Goal: Information Seeking & Learning: Learn about a topic

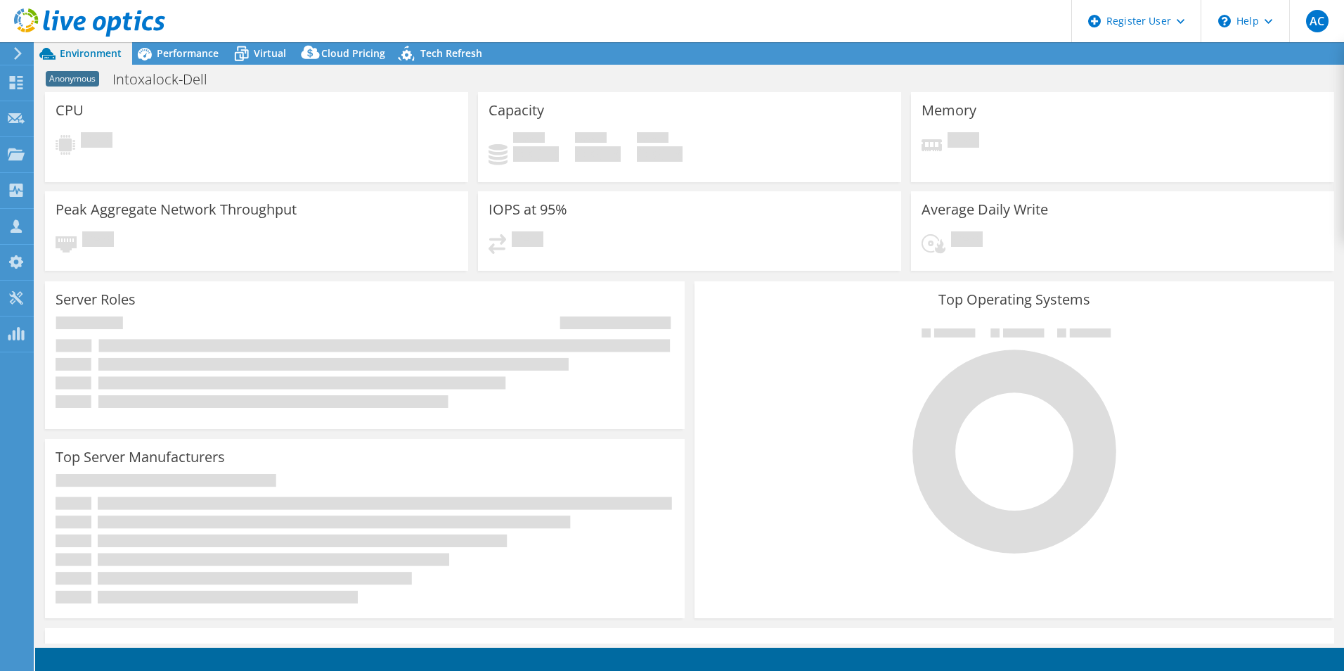
select select "USD"
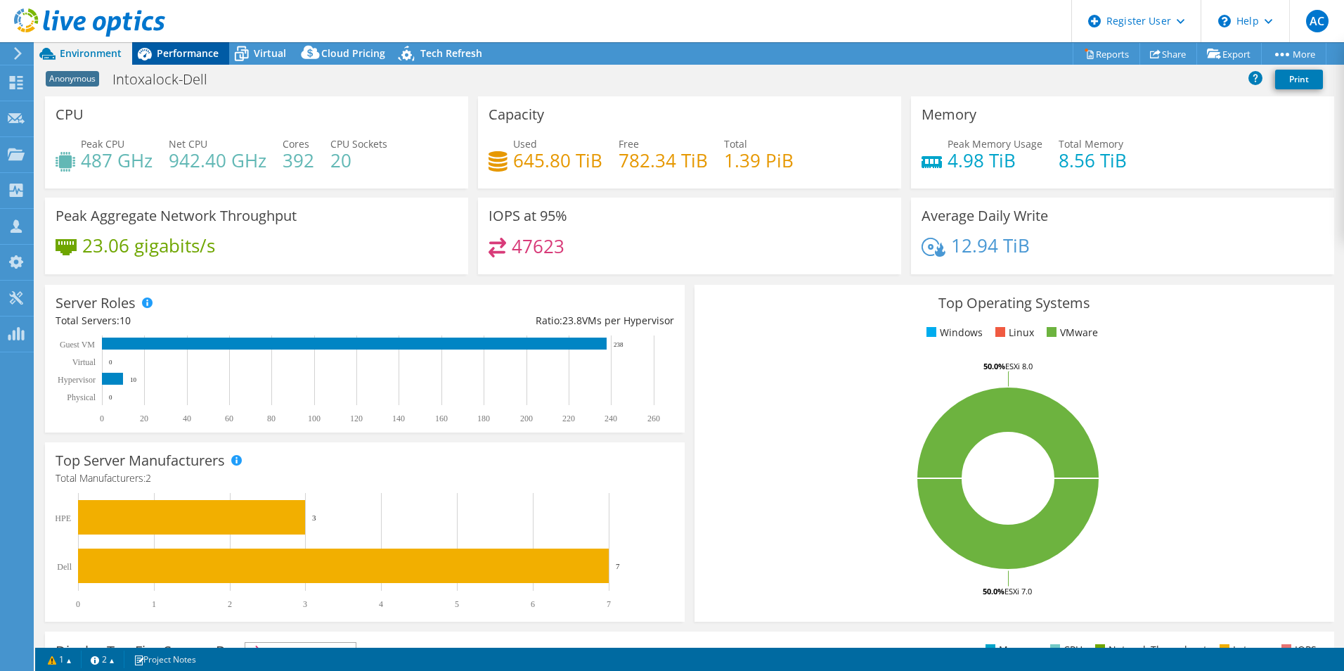
click at [179, 42] on div "Performance" at bounding box center [180, 53] width 97 height 22
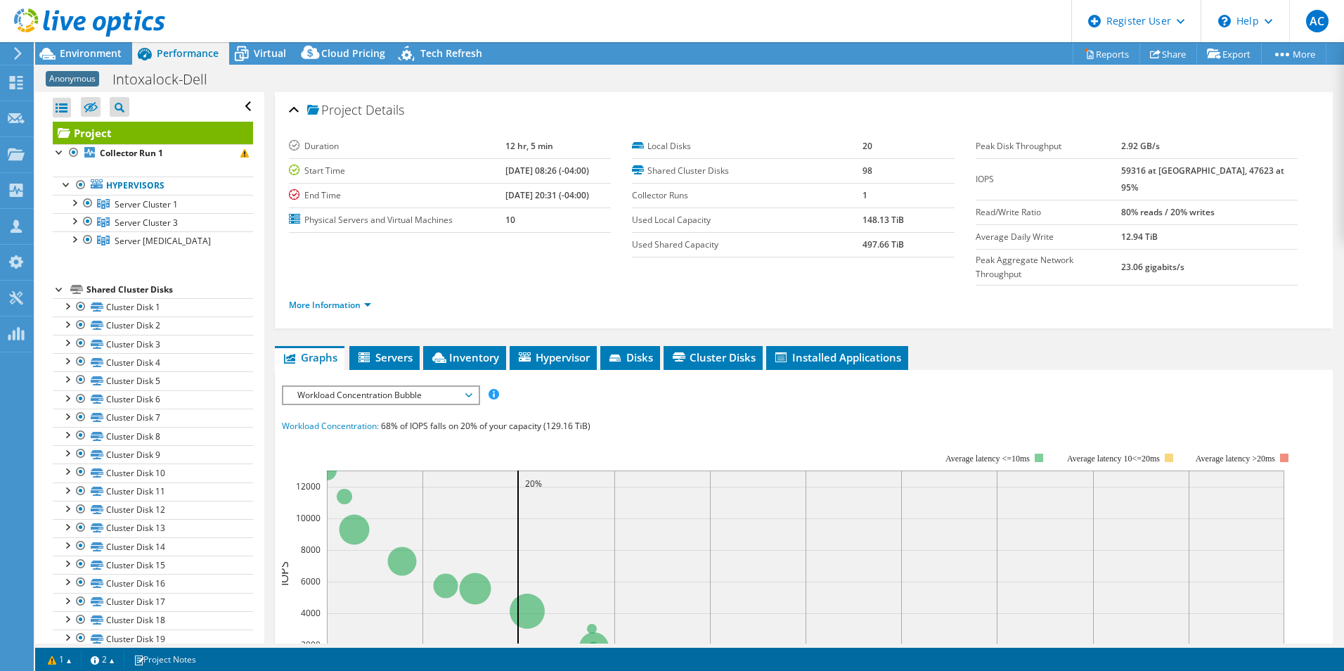
click at [427, 387] on span "Workload Concentration Bubble" at bounding box center [380, 395] width 181 height 17
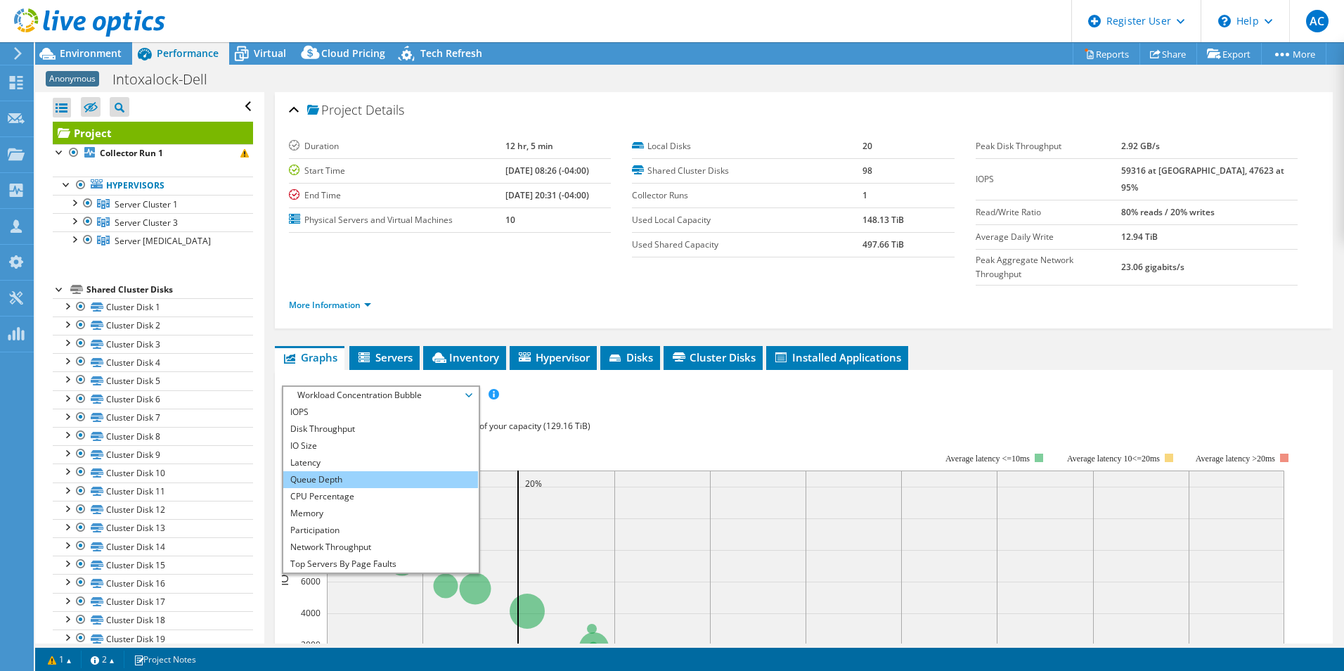
click at [402, 471] on li "Queue Depth" at bounding box center [380, 479] width 195 height 17
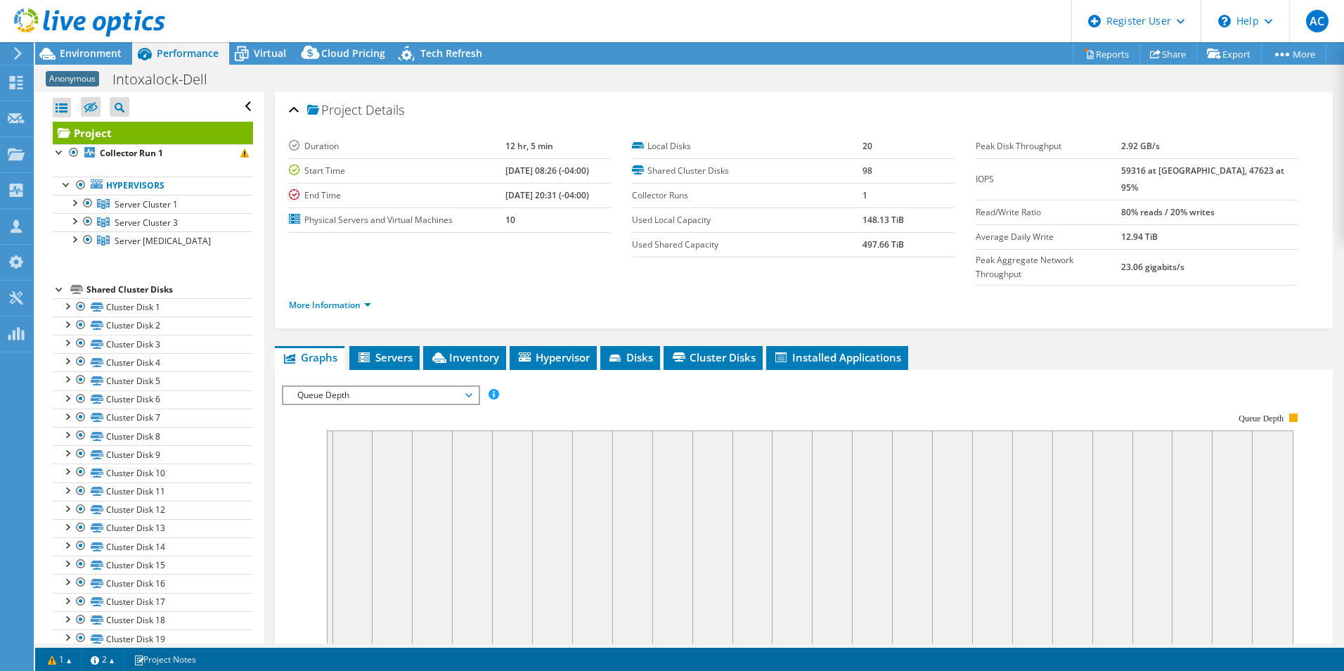
click at [429, 387] on span "Queue Depth" at bounding box center [380, 395] width 181 height 17
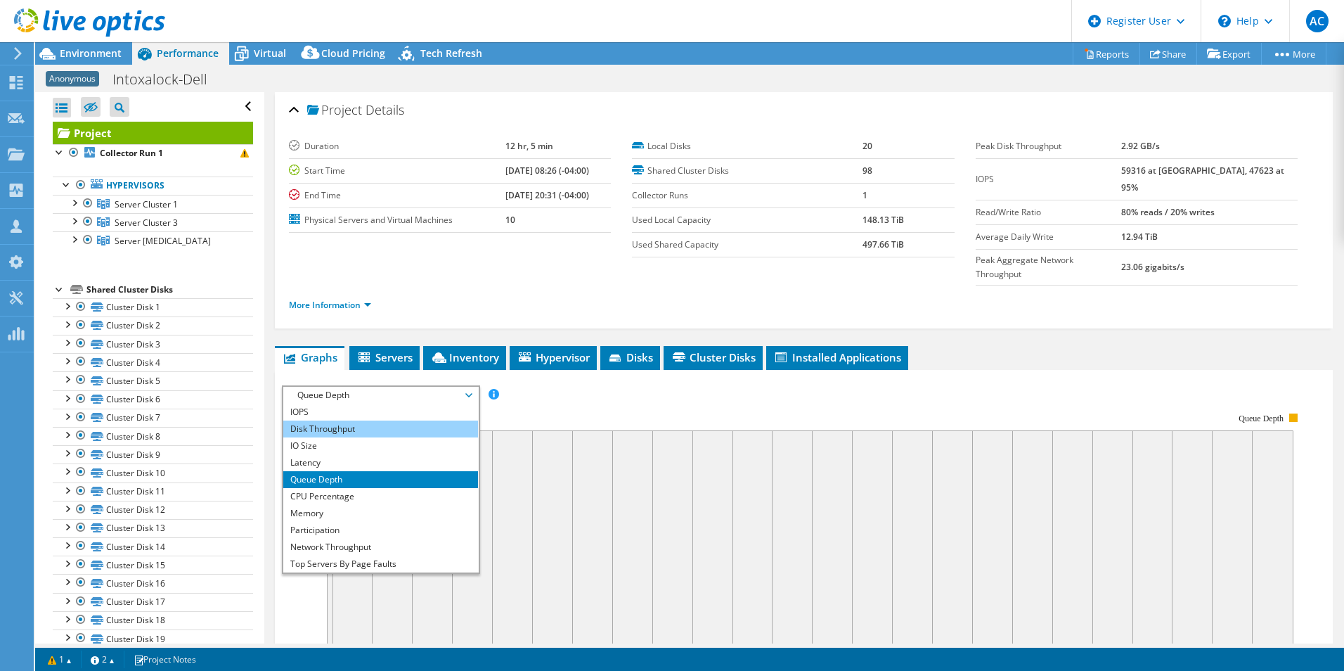
click at [413, 420] on li "Disk Throughput" at bounding box center [380, 428] width 195 height 17
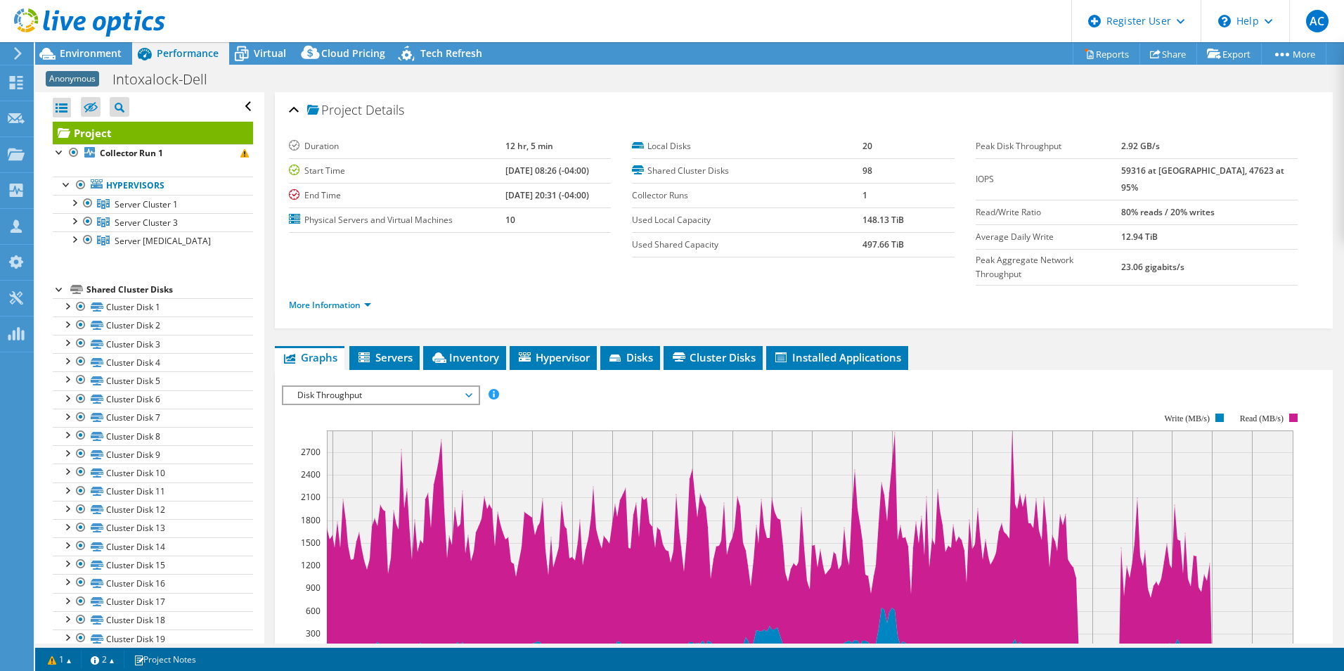
click at [435, 387] on span "Disk Throughput" at bounding box center [380, 395] width 181 height 17
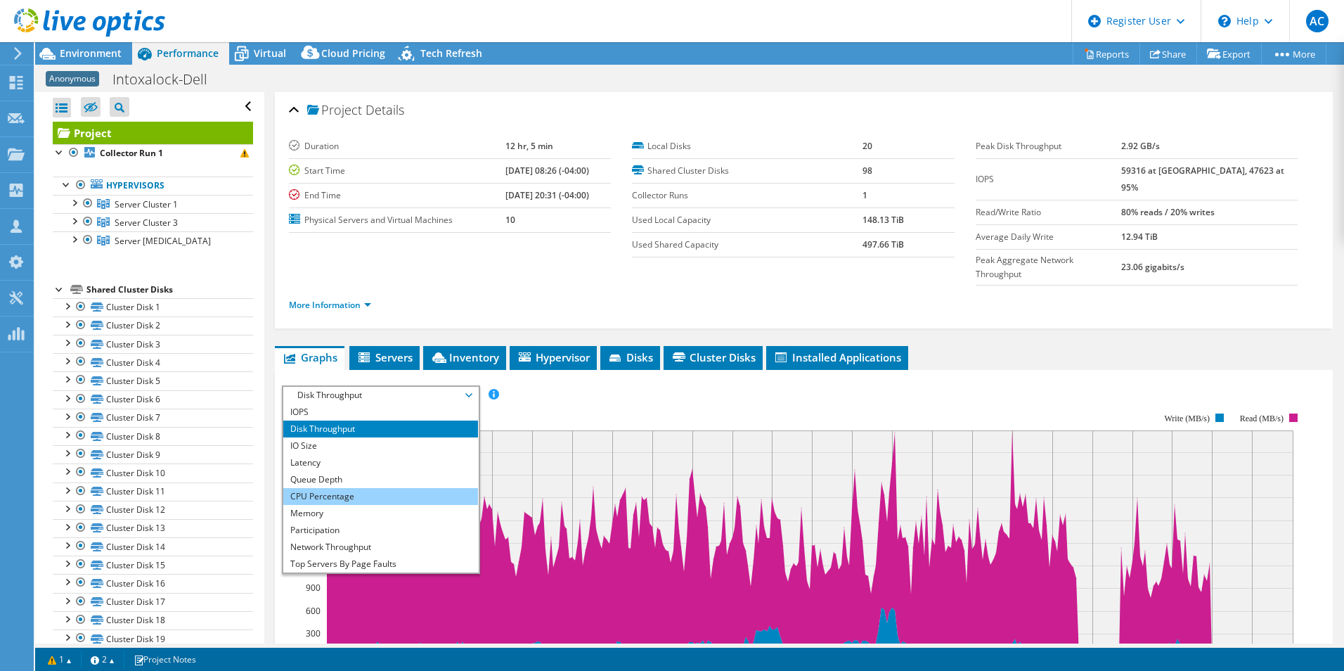
click at [415, 488] on li "CPU Percentage" at bounding box center [380, 496] width 195 height 17
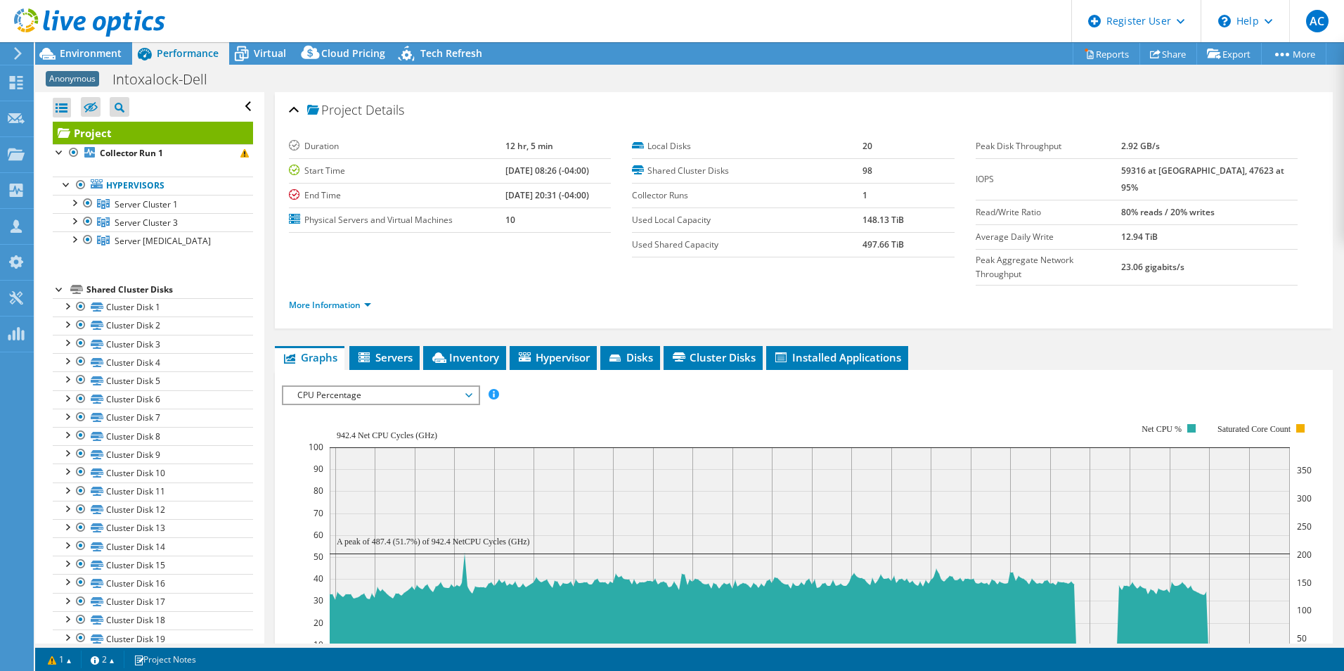
click at [447, 387] on span "CPU Percentage" at bounding box center [380, 395] width 181 height 17
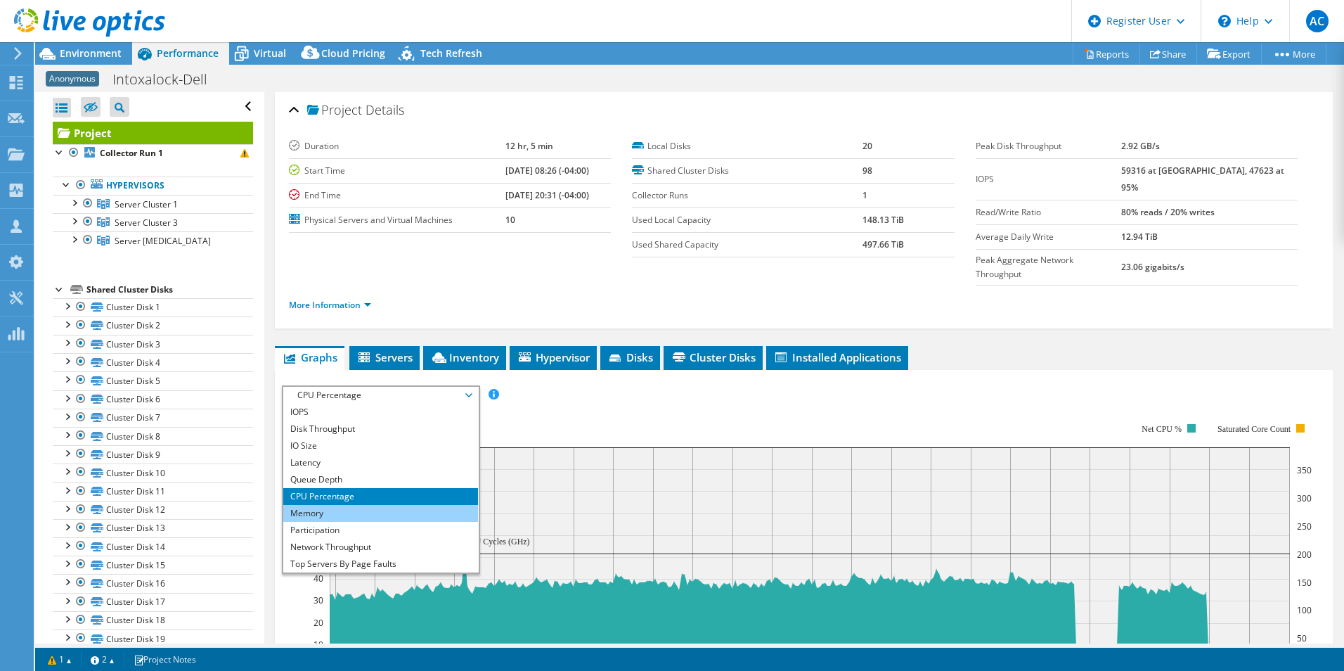
click at [411, 505] on li "Memory" at bounding box center [380, 513] width 195 height 17
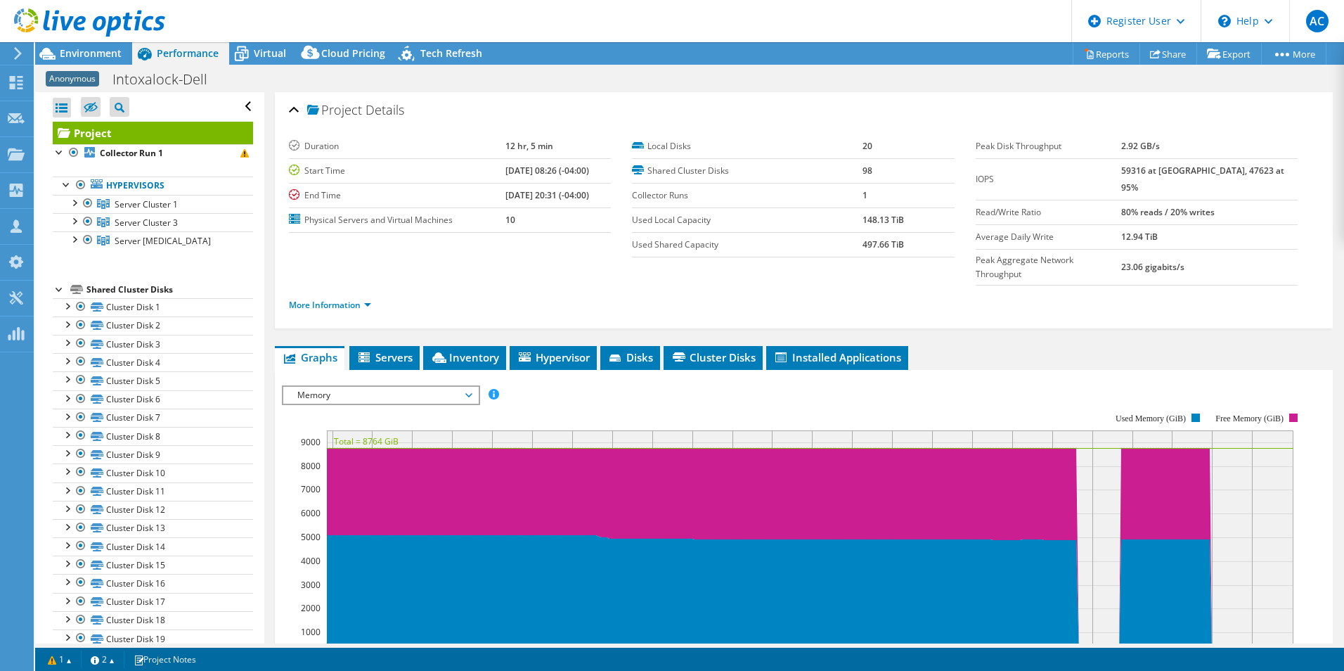
click at [368, 387] on span "Memory" at bounding box center [380, 395] width 181 height 17
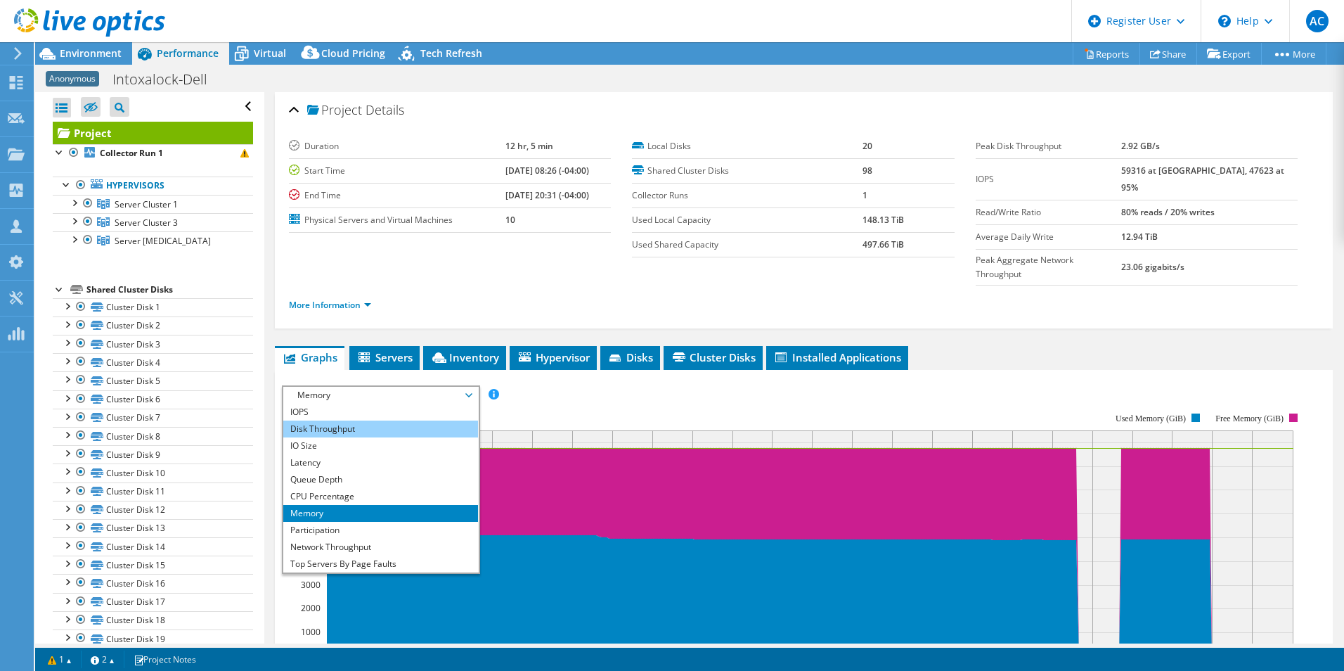
click at [399, 420] on li "Disk Throughput" at bounding box center [380, 428] width 195 height 17
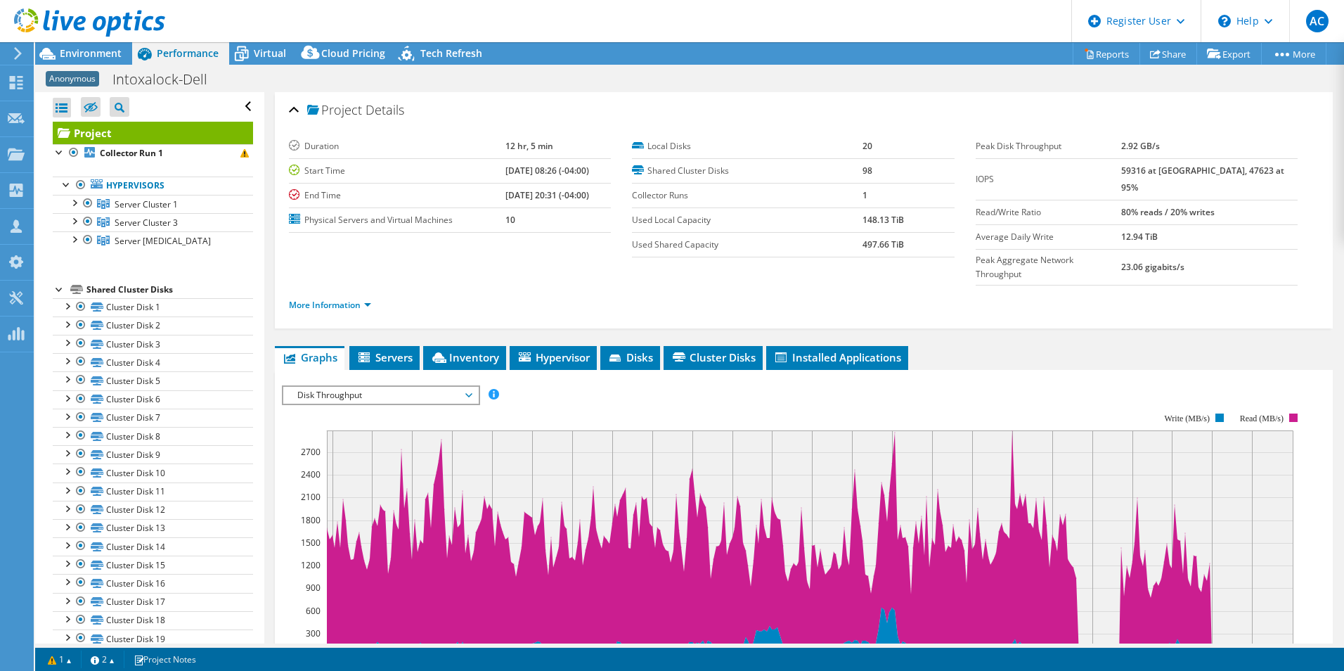
click at [417, 387] on span "Disk Throughput" at bounding box center [380, 395] width 181 height 17
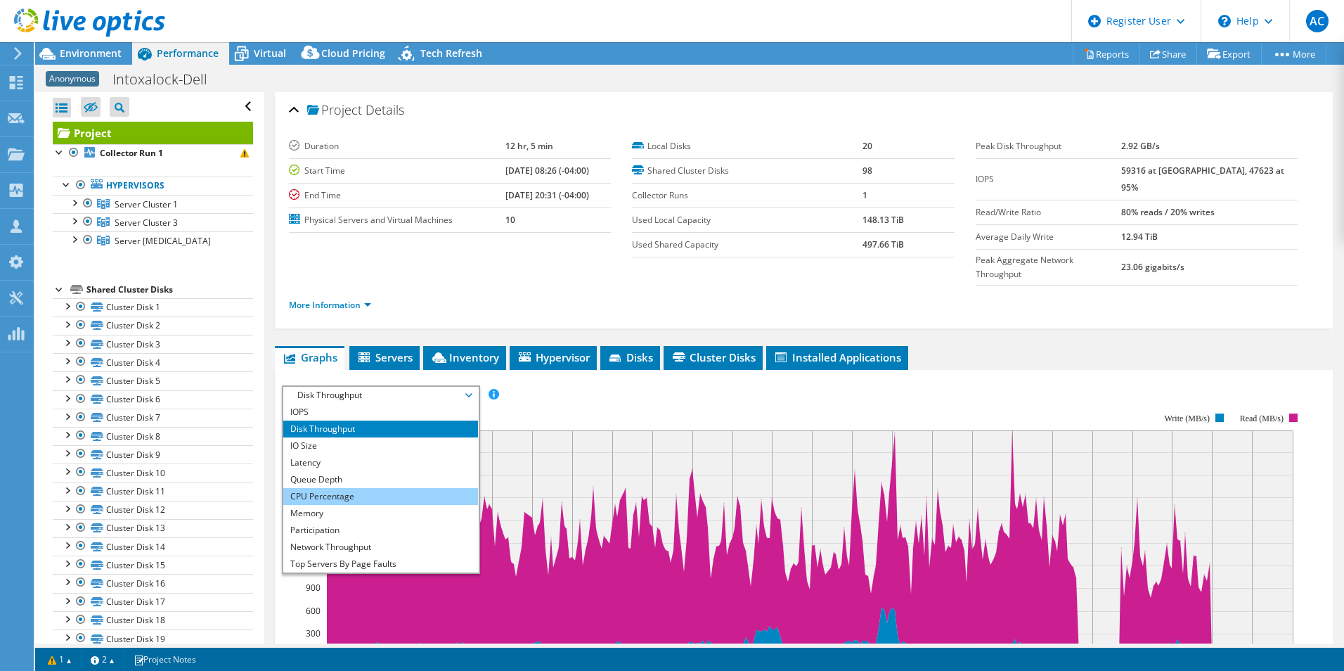
click at [408, 488] on li "CPU Percentage" at bounding box center [380, 496] width 195 height 17
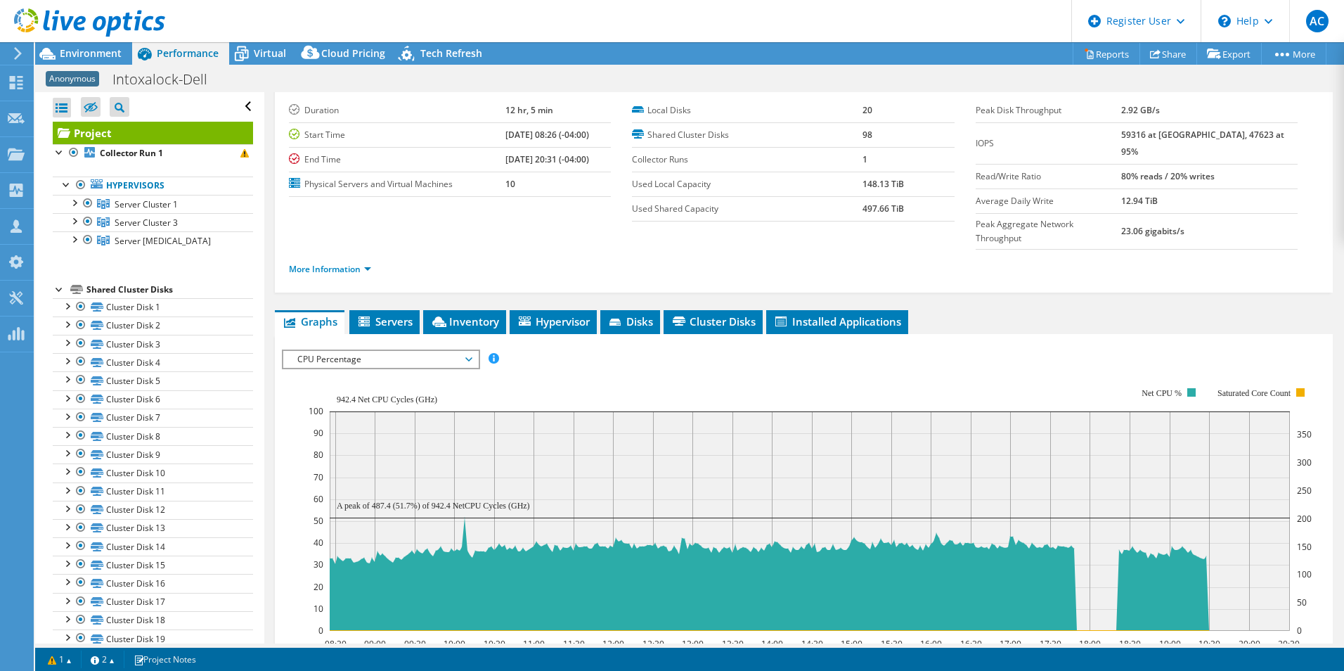
scroll to position [20, 0]
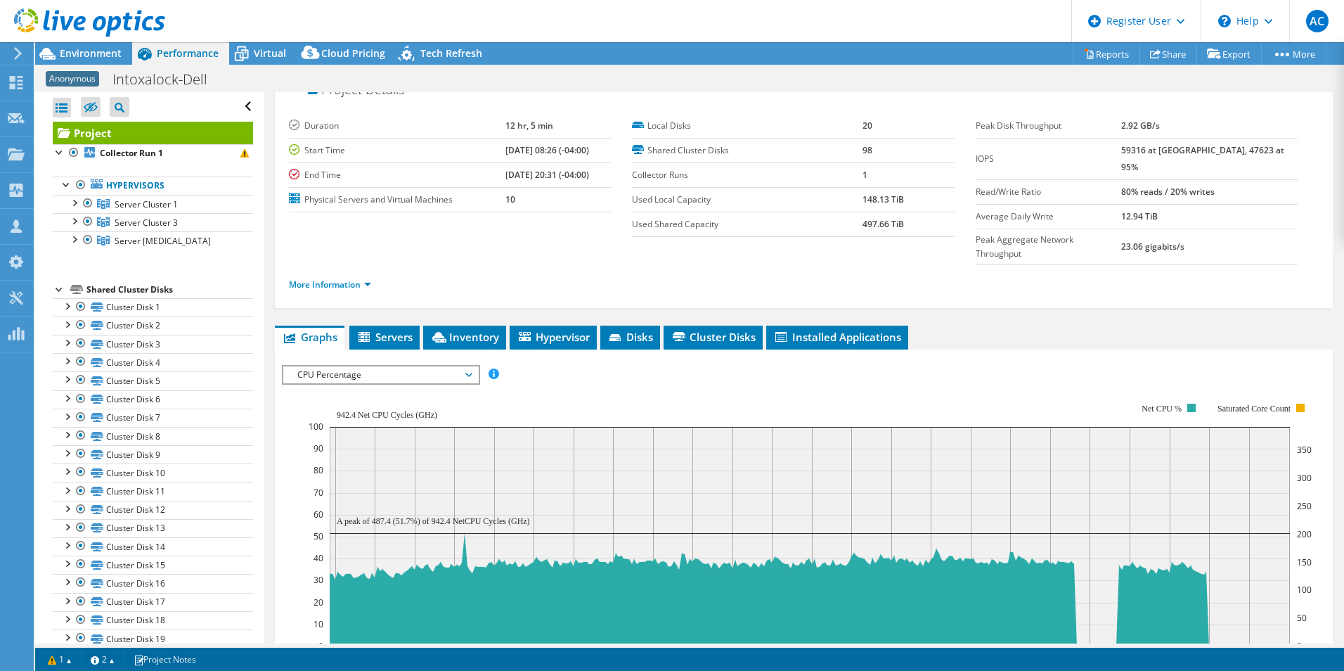
click at [439, 366] on span "CPU Percentage" at bounding box center [380, 374] width 181 height 17
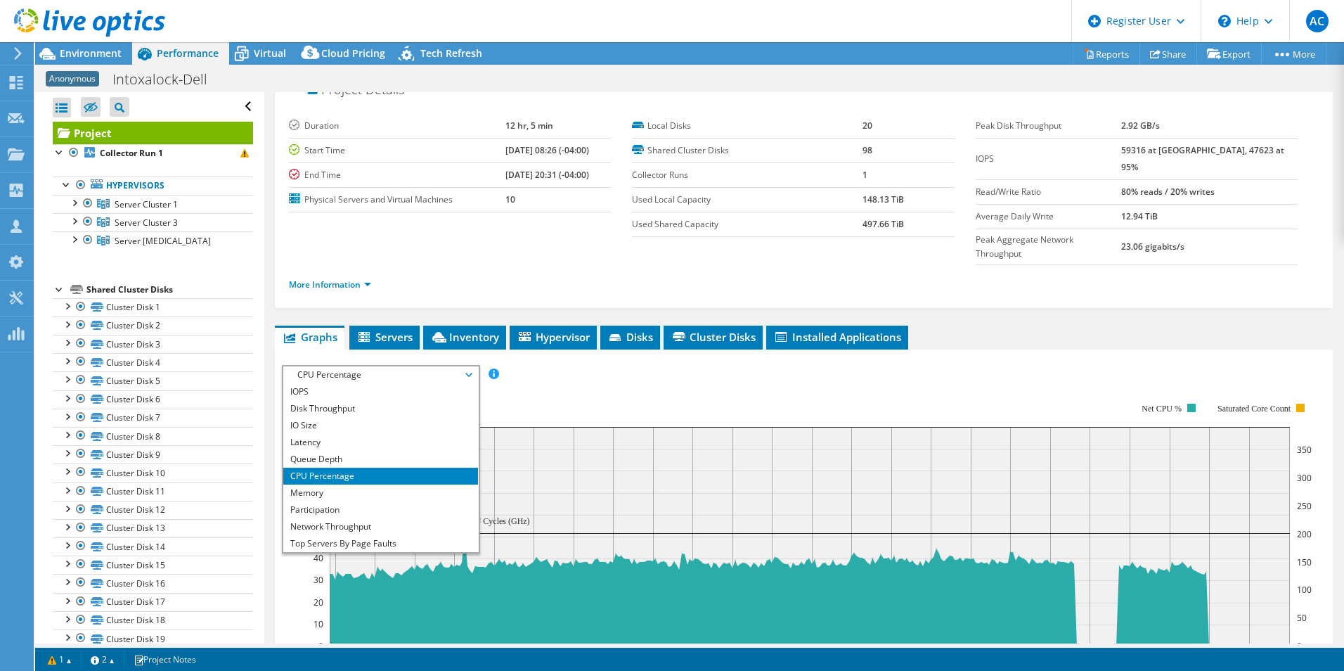
click at [439, 366] on span "CPU Percentage" at bounding box center [380, 374] width 181 height 17
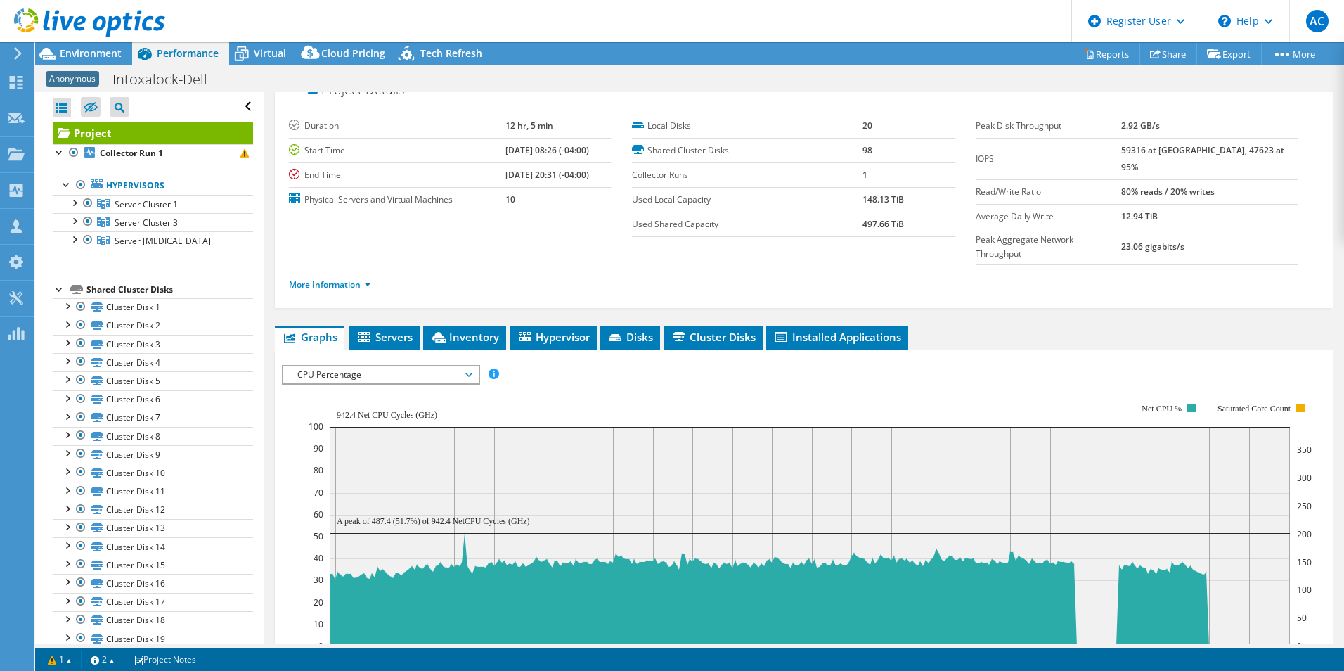
click at [439, 366] on span "CPU Percentage" at bounding box center [380, 374] width 181 height 17
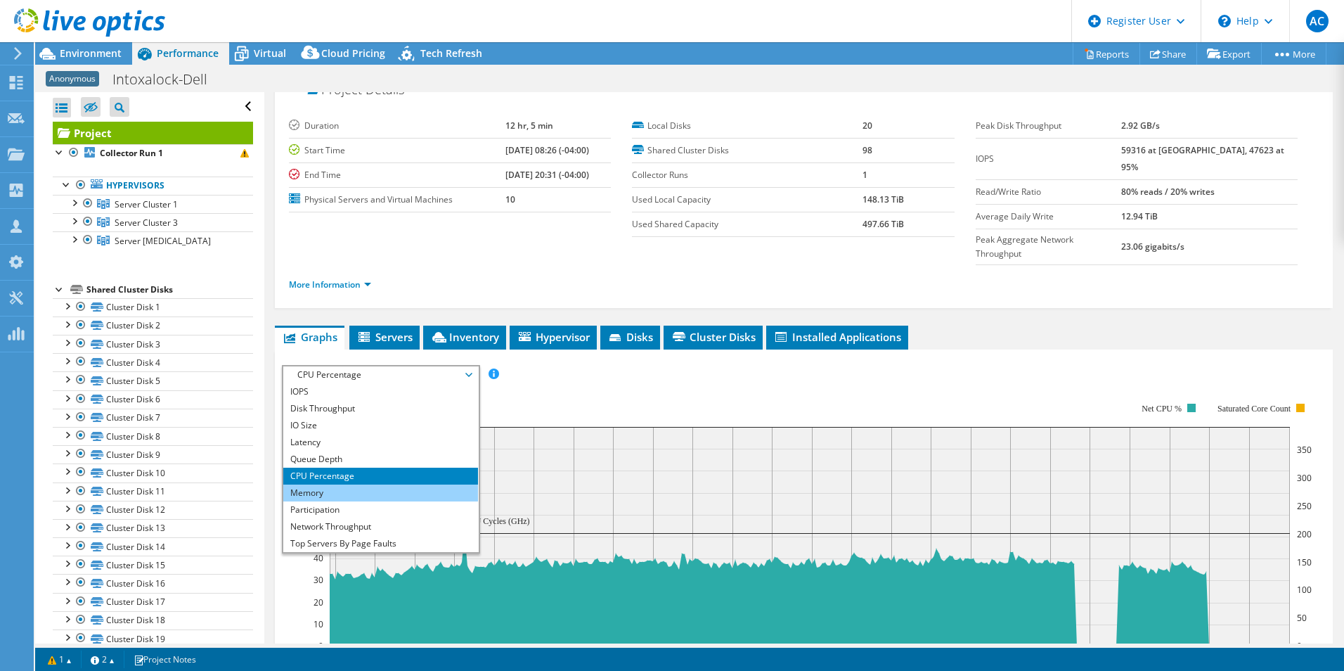
click at [378, 484] on li "Memory" at bounding box center [380, 492] width 195 height 17
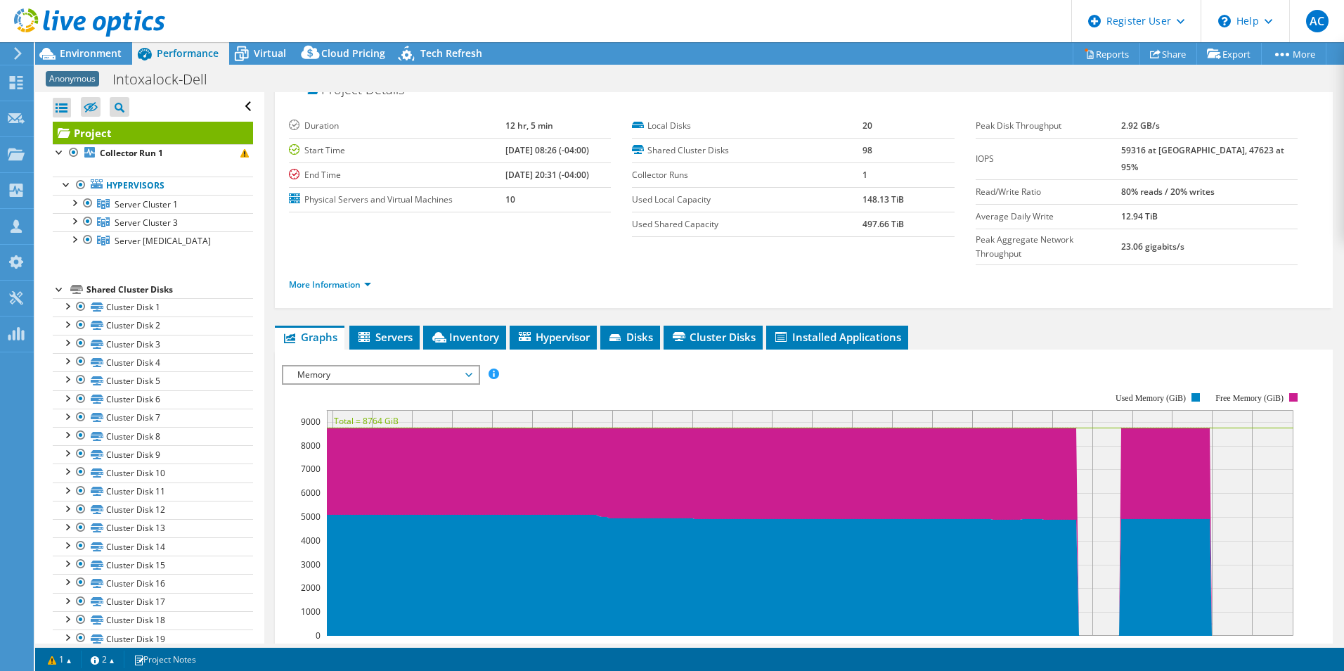
click at [383, 366] on span "Memory" at bounding box center [380, 374] width 181 height 17
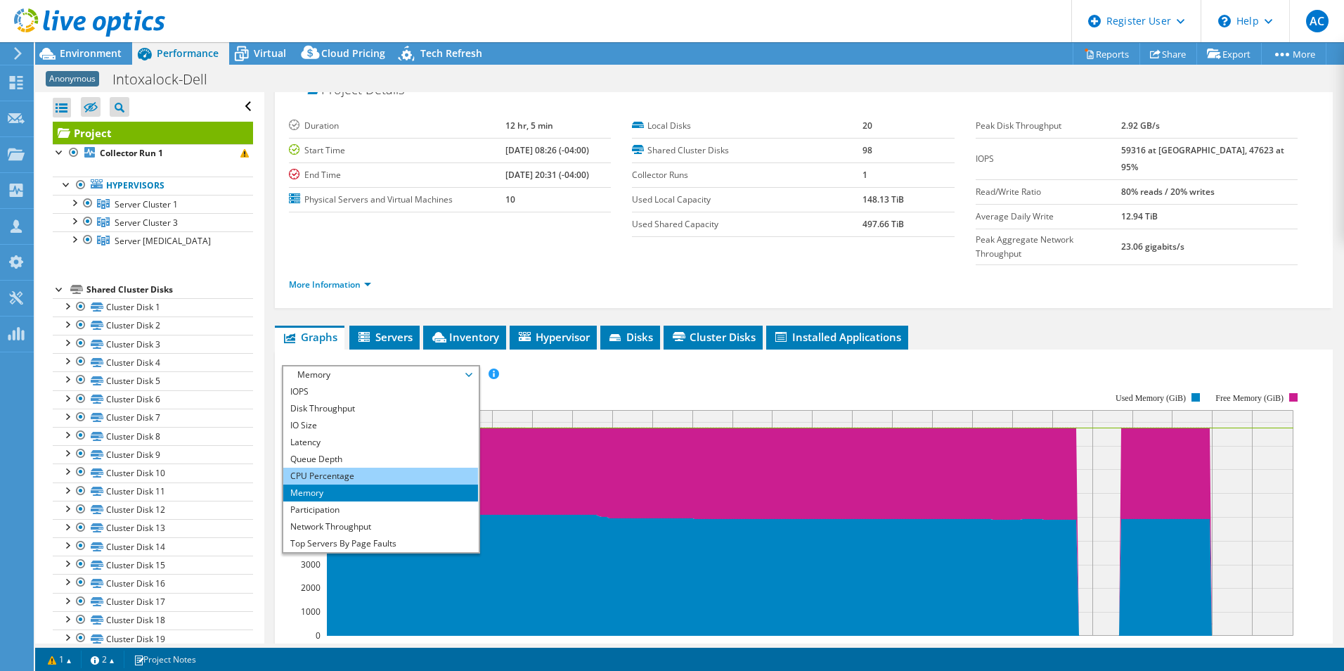
click at [331, 467] on li "CPU Percentage" at bounding box center [380, 475] width 195 height 17
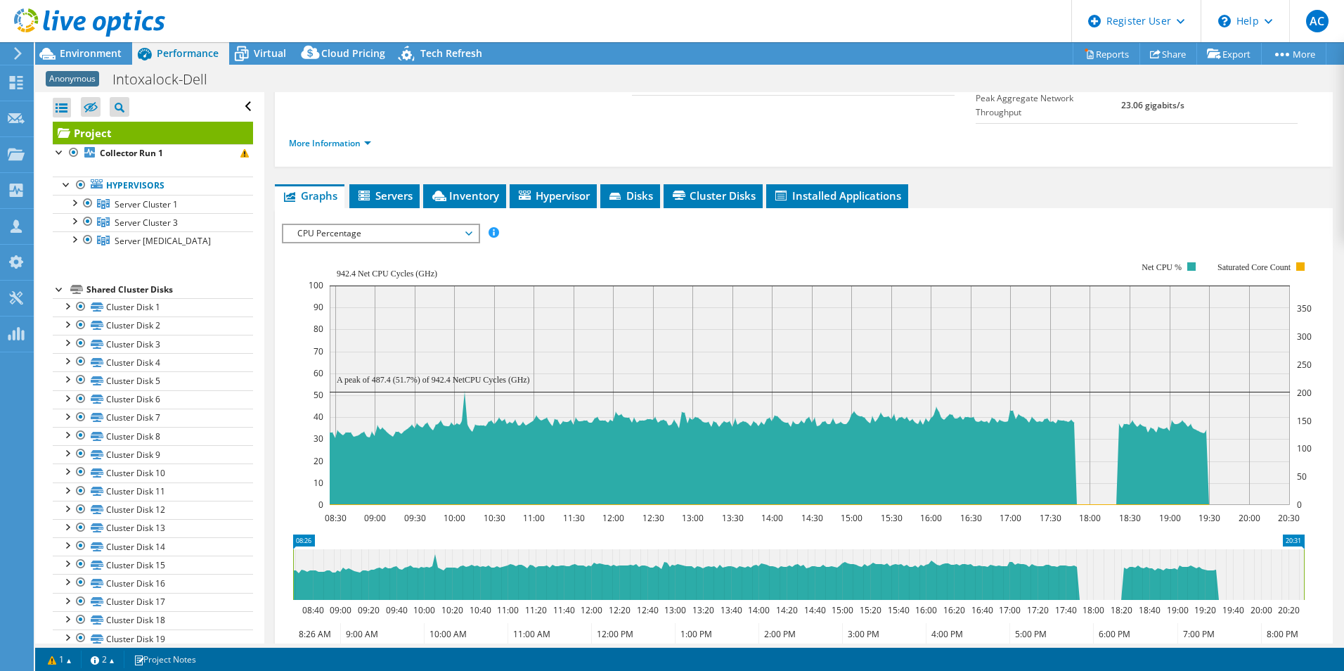
scroll to position [161, 0]
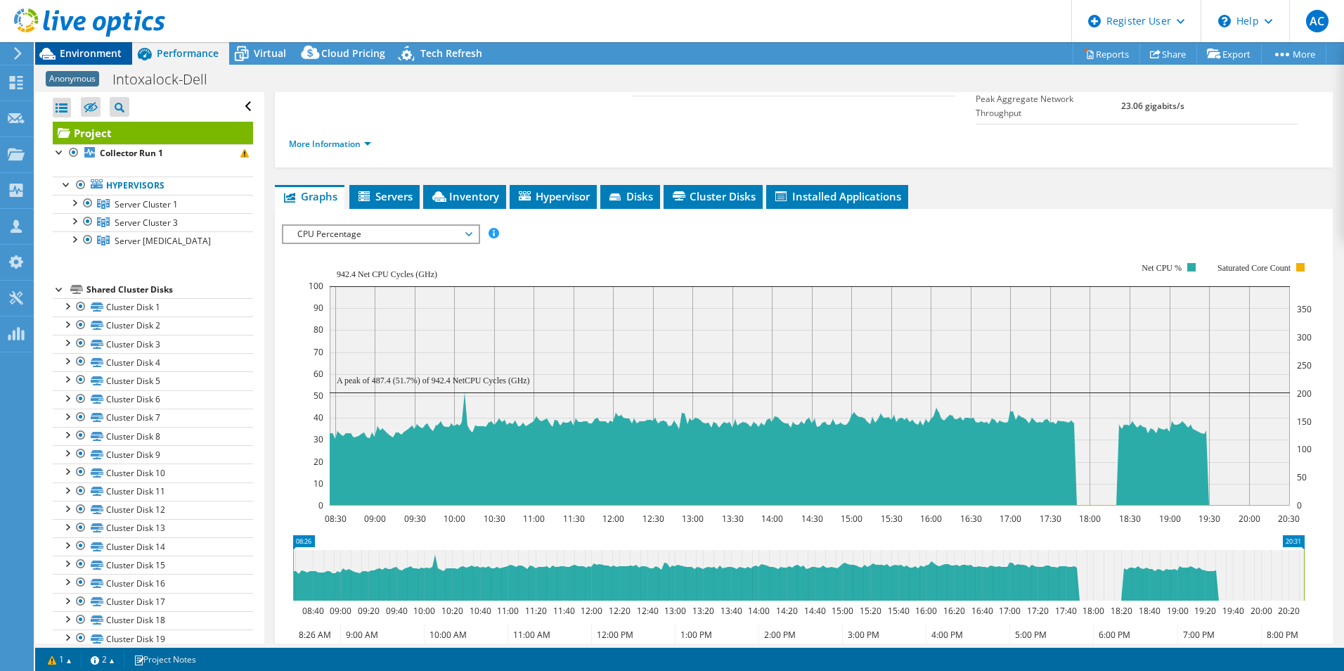
click at [126, 51] on div "Environment" at bounding box center [83, 53] width 97 height 22
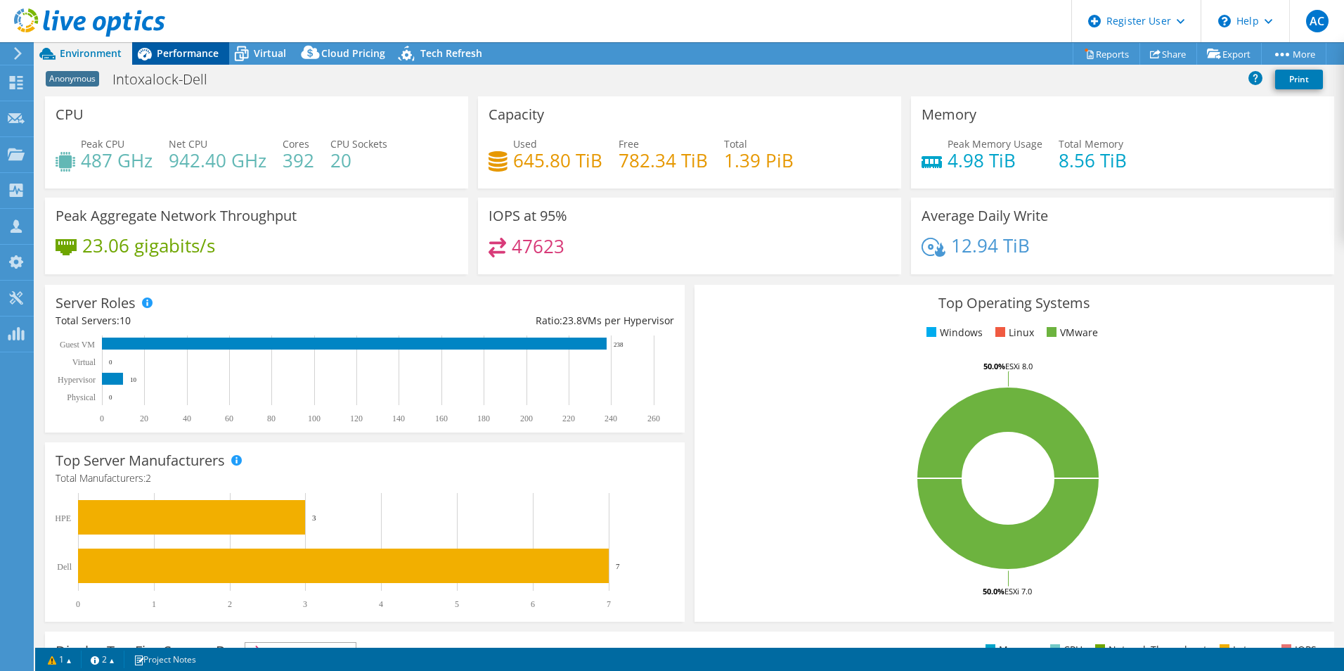
click at [188, 58] on span "Performance" at bounding box center [188, 52] width 62 height 13
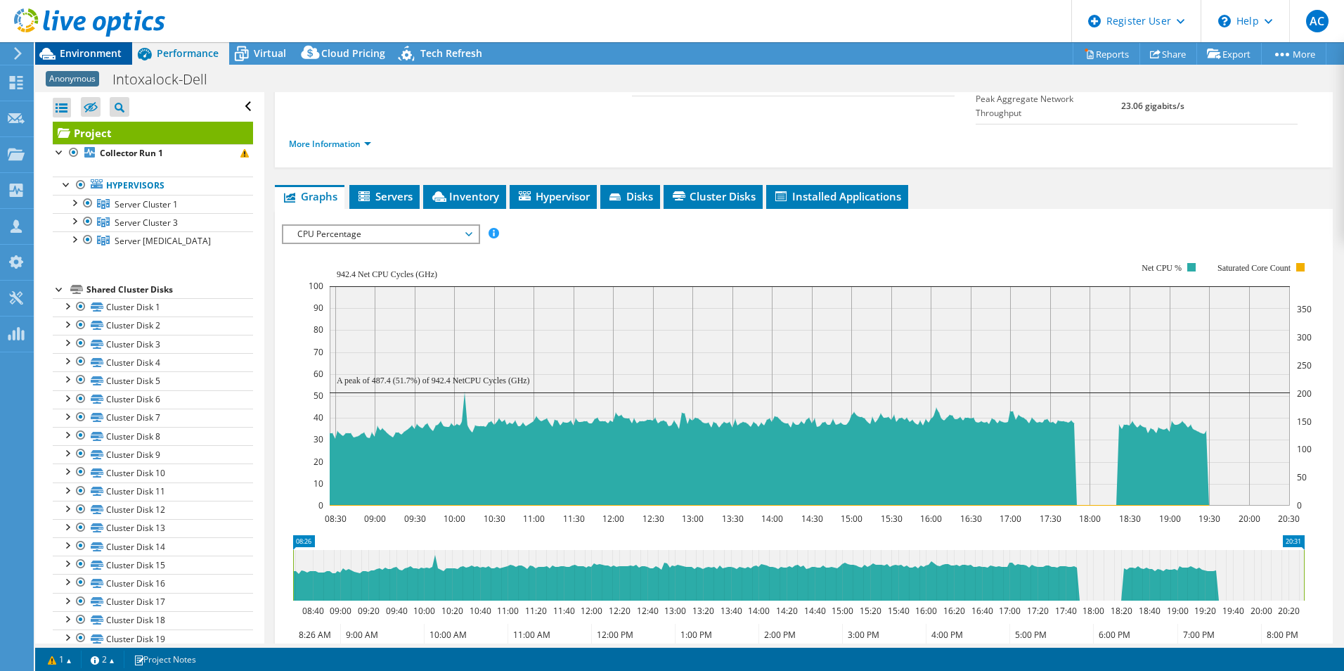
click at [116, 53] on span "Environment" at bounding box center [91, 52] width 62 height 13
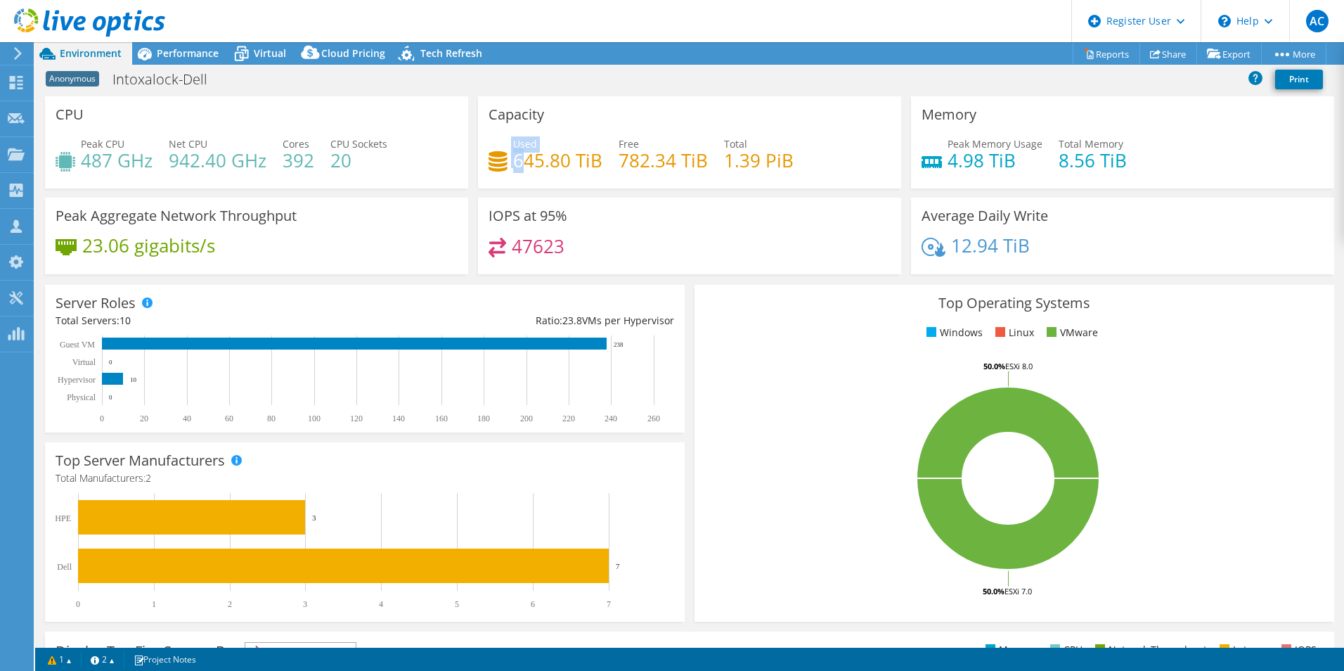
drag, startPoint x: 508, startPoint y: 156, endPoint x: 517, endPoint y: 157, distance: 8.6
click at [517, 157] on div "Used 645.80 TiB" at bounding box center [546, 152] width 114 height 32
drag, startPoint x: 517, startPoint y: 157, endPoint x: 515, endPoint y: 169, distance: 11.3
click at [515, 168] on h4 "645.80 TiB" at bounding box center [557, 160] width 89 height 15
drag, startPoint x: 608, startPoint y: 164, endPoint x: 670, endPoint y: 171, distance: 62.3
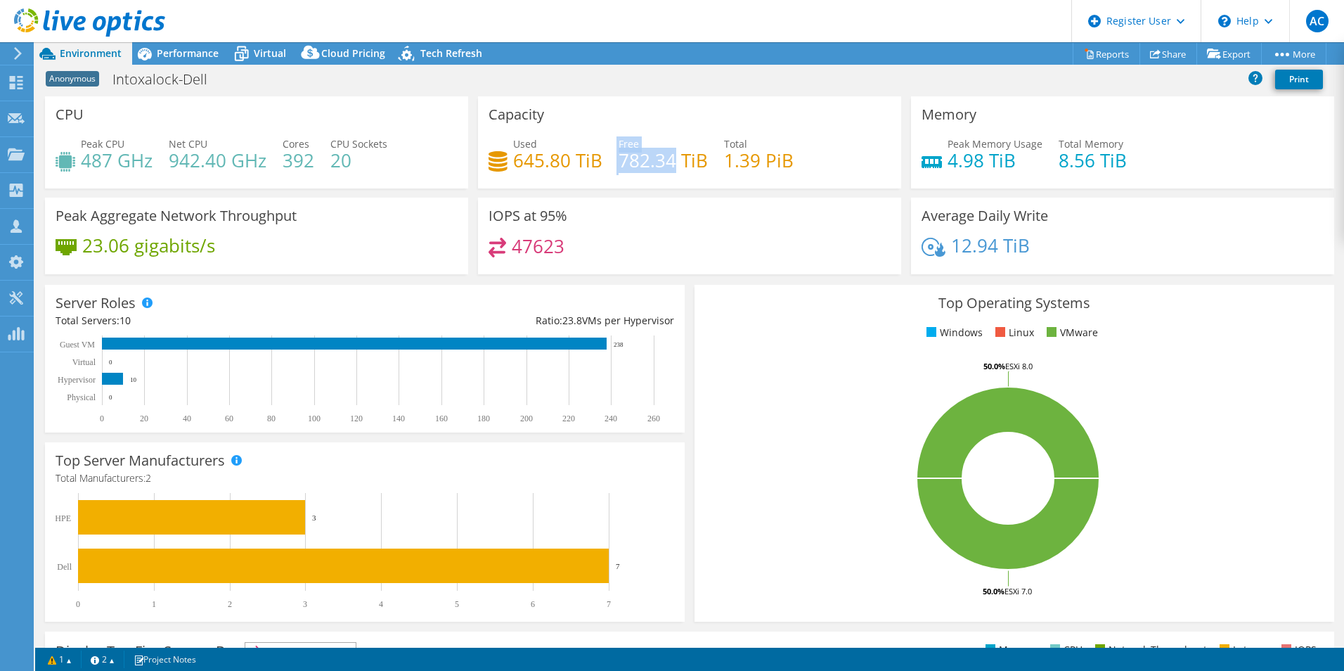
click at [670, 171] on div "Used 645.80 TiB Free 782.34 TiB Total 1.39 PiB" at bounding box center [690, 159] width 402 height 46
drag, startPoint x: 670, startPoint y: 171, endPoint x: 670, endPoint y: 180, distance: 9.1
click at [670, 180] on div "Used 645.80 TiB Free 782.34 TiB Total 1.39 PiB" at bounding box center [690, 159] width 402 height 46
drag, startPoint x: 612, startPoint y: 161, endPoint x: 633, endPoint y: 162, distance: 20.4
click at [633, 162] on div "Used 645.80 TiB Free 782.34 TiB Total 1.39 PiB" at bounding box center [690, 159] width 402 height 46
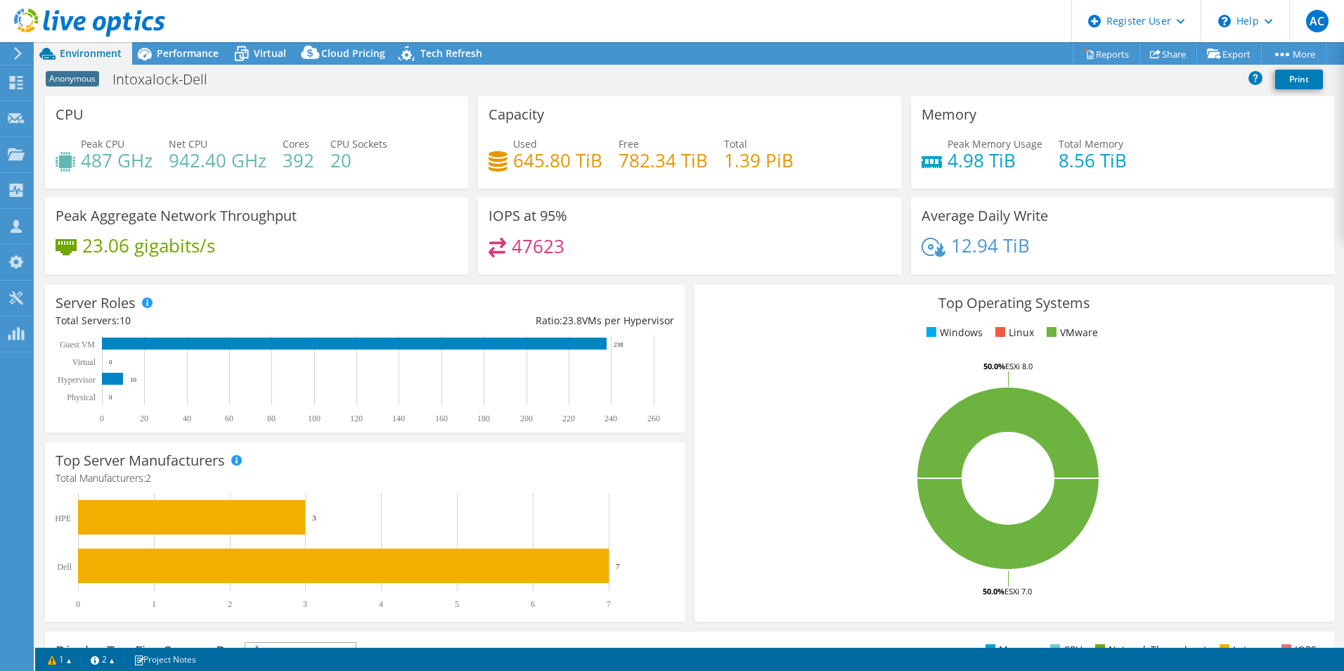
drag, startPoint x: 633, startPoint y: 162, endPoint x: 647, endPoint y: 172, distance: 17.7
click at [647, 168] on h4 "782.34 TiB" at bounding box center [663, 160] width 89 height 15
click at [737, 247] on div "47623" at bounding box center [690, 253] width 402 height 30
click at [153, 55] on icon at bounding box center [144, 53] width 25 height 25
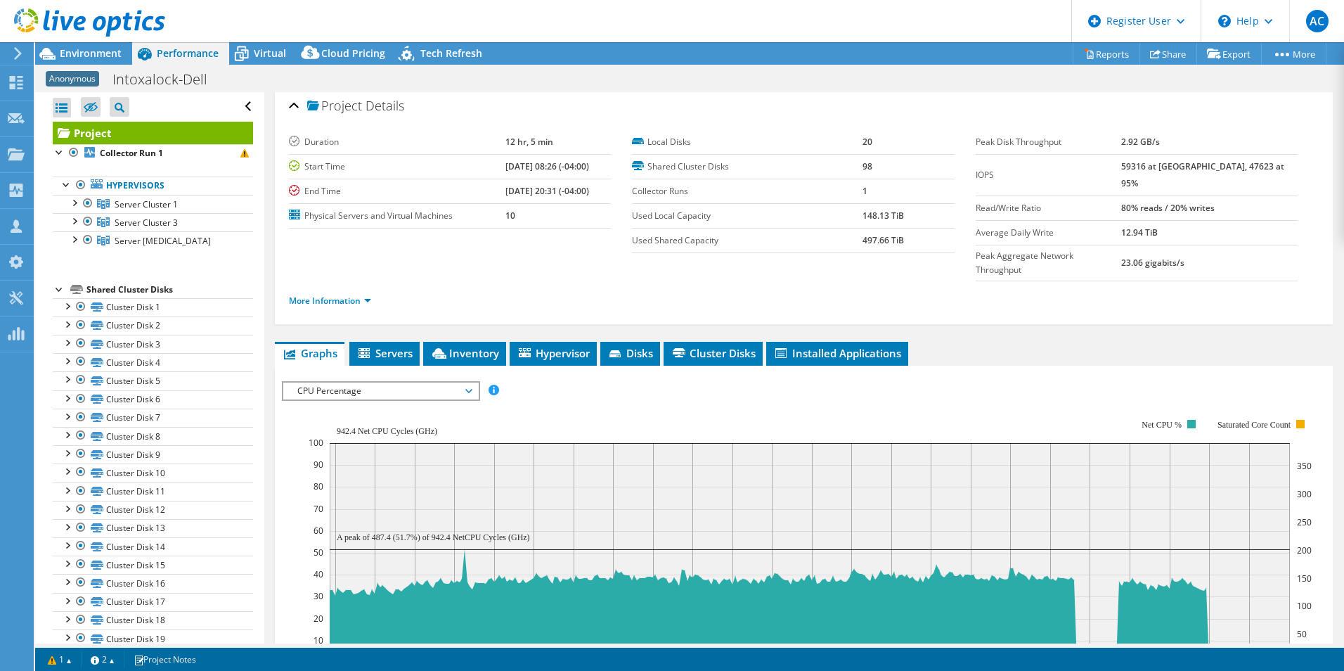
scroll to position [0, 0]
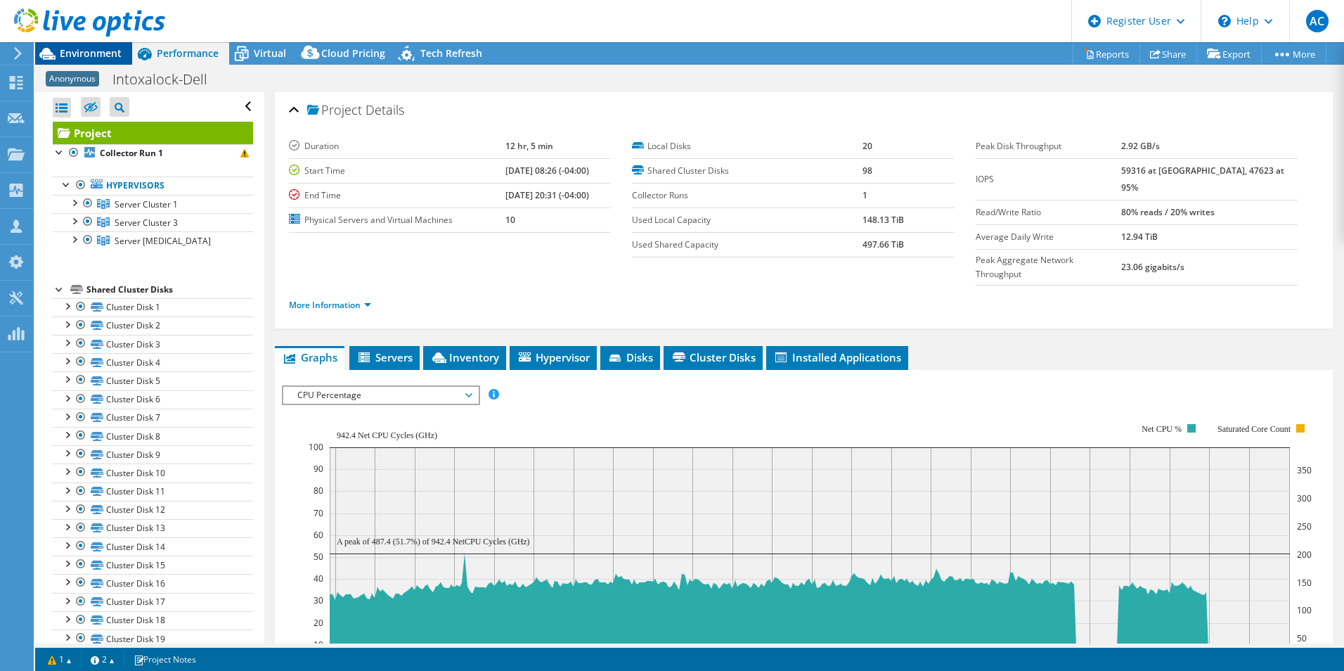
click at [97, 60] on div "Environment" at bounding box center [83, 53] width 97 height 22
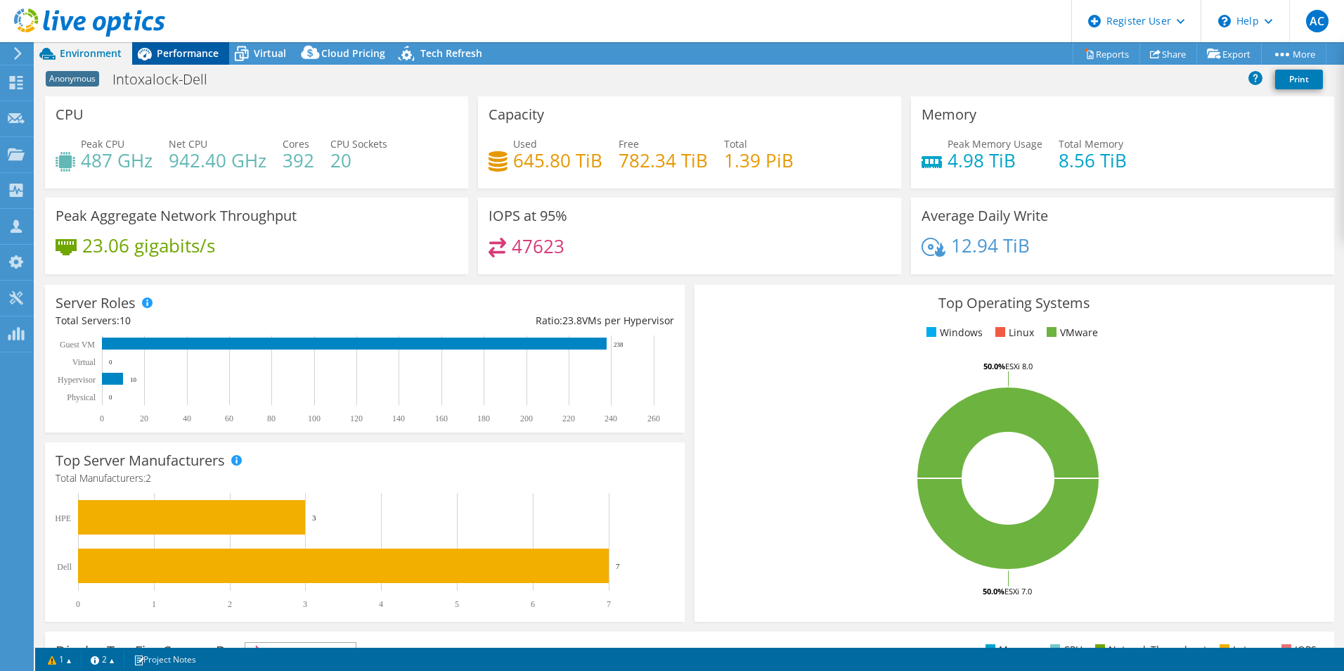
click at [192, 44] on div "Performance" at bounding box center [180, 53] width 97 height 22
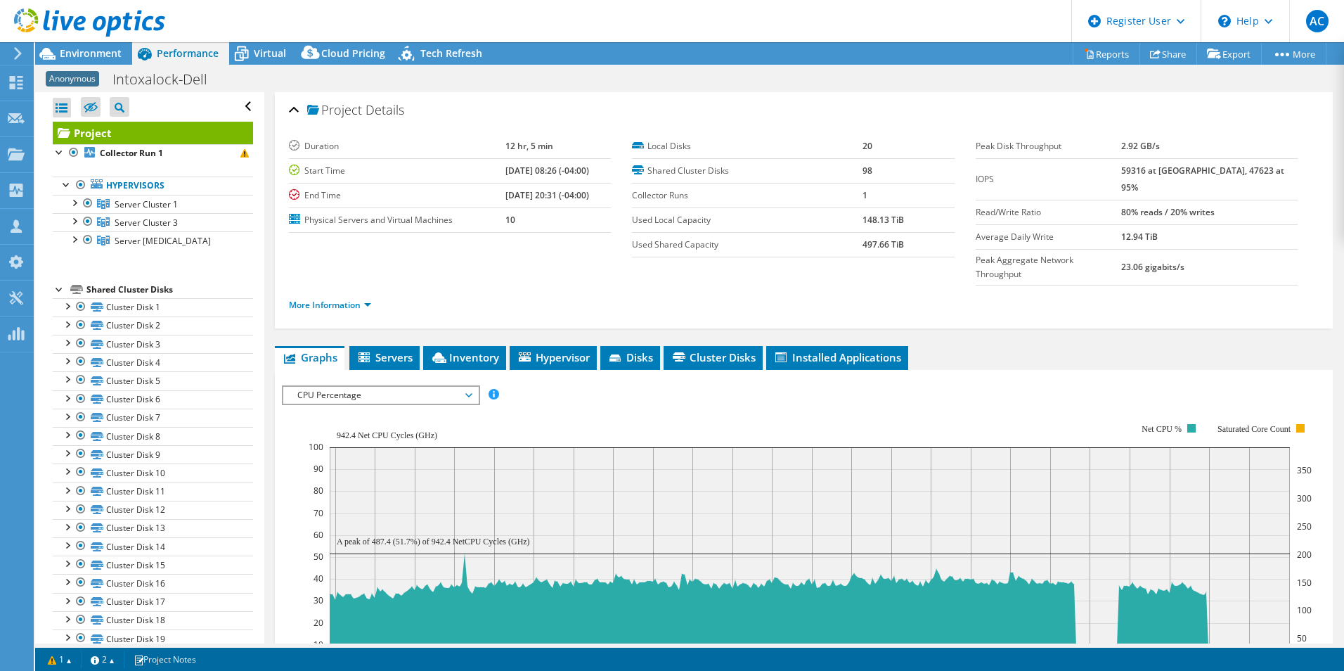
click at [409, 387] on span "CPU Percentage" at bounding box center [380, 395] width 181 height 17
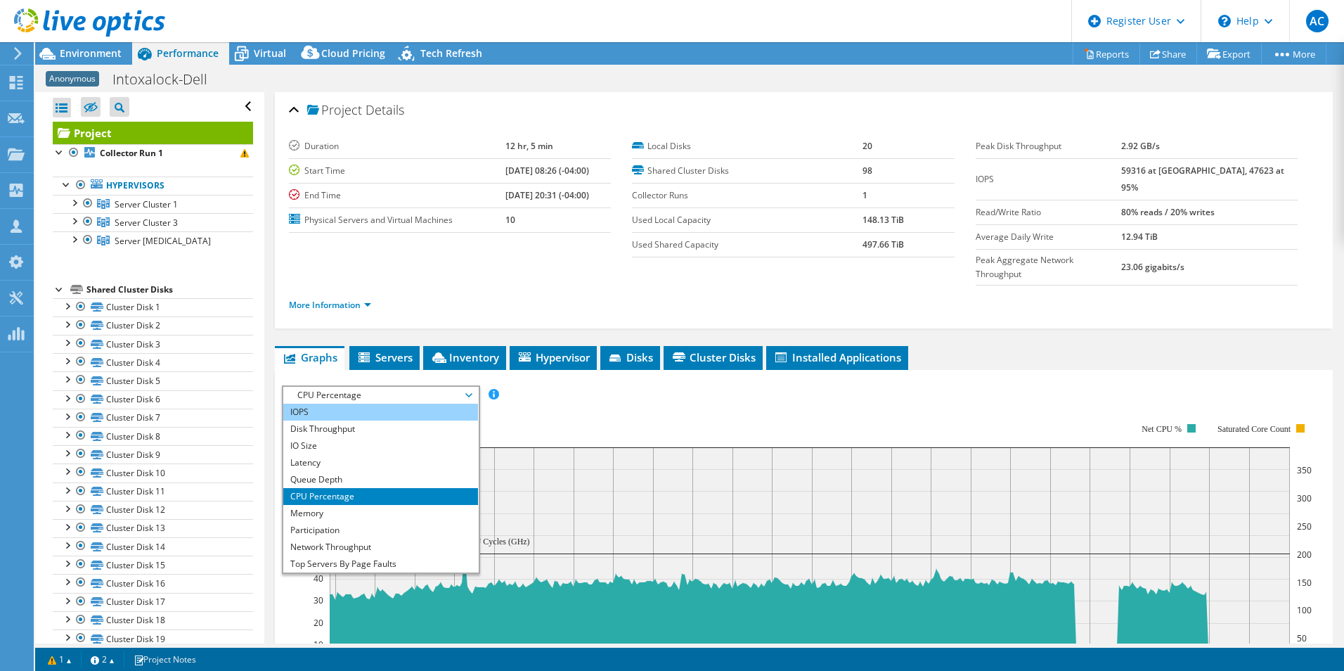
click at [417, 404] on li "IOPS" at bounding box center [380, 412] width 195 height 17
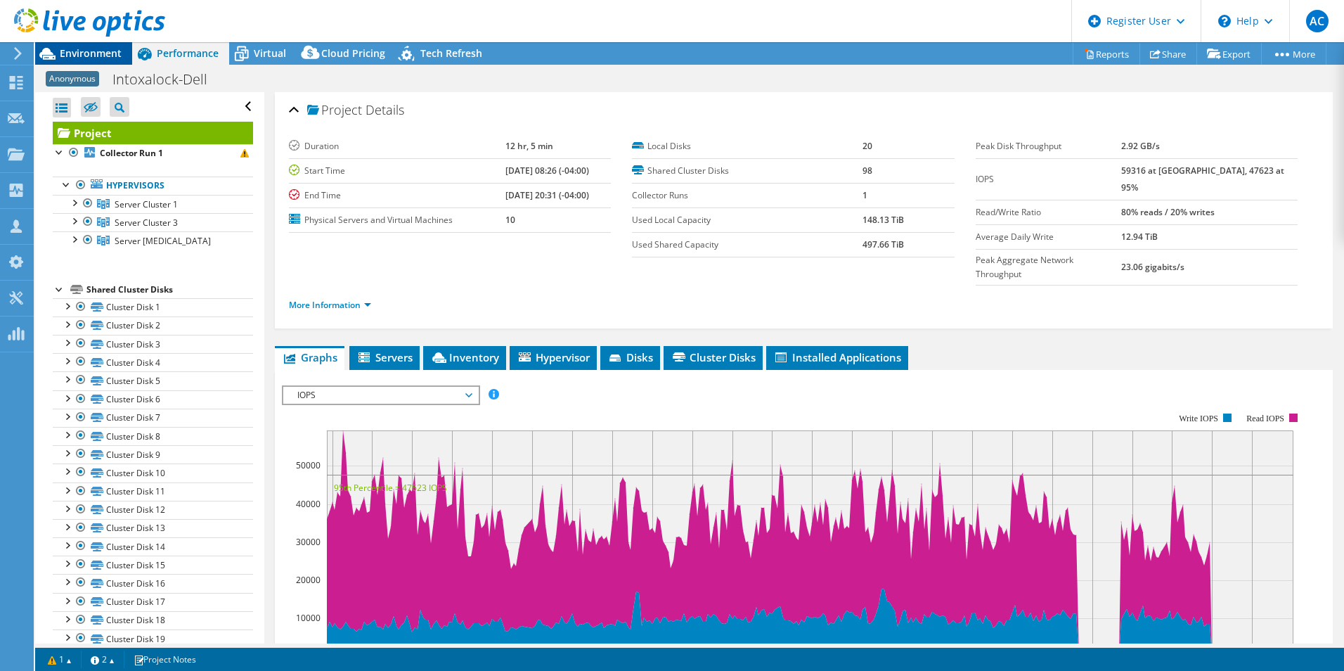
click at [84, 56] on span "Environment" at bounding box center [91, 52] width 62 height 13
